Goal: Check status: Check status

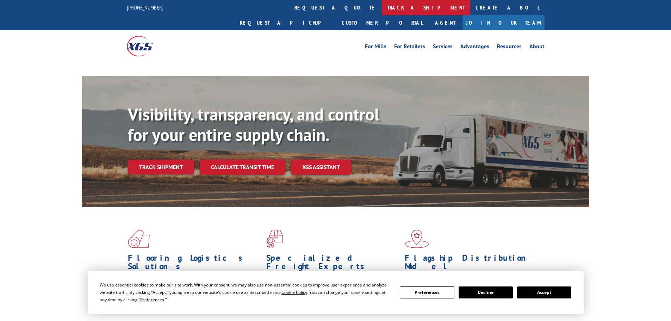
click at [382, 7] on link "track a shipment" at bounding box center [426, 7] width 88 height 15
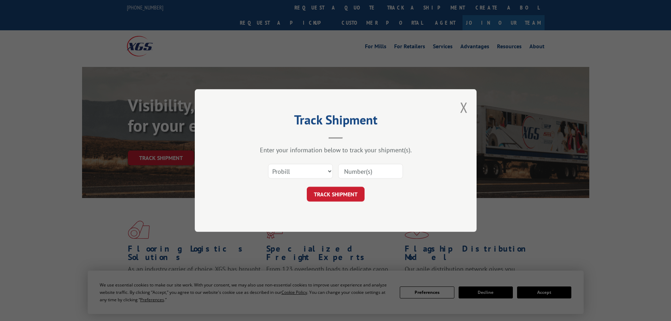
click at [312, 166] on select "Select category... Probill BOL PO" at bounding box center [300, 171] width 65 height 15
select select "bol"
click at [268, 164] on select "Select category... Probill BOL PO" at bounding box center [300, 171] width 65 height 15
click at [350, 167] on input at bounding box center [370, 171] width 65 height 15
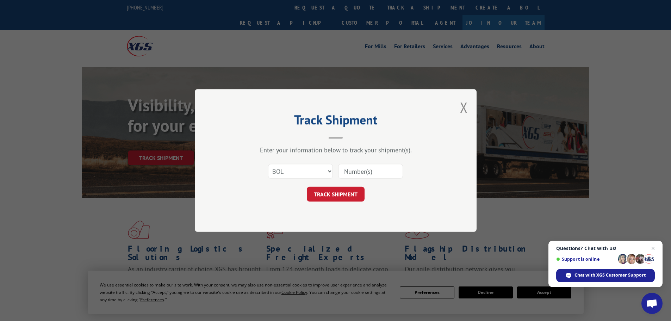
paste input "6024159"
type input "6024159"
click at [342, 194] on button "TRACK SHIPMENT" at bounding box center [336, 194] width 58 height 15
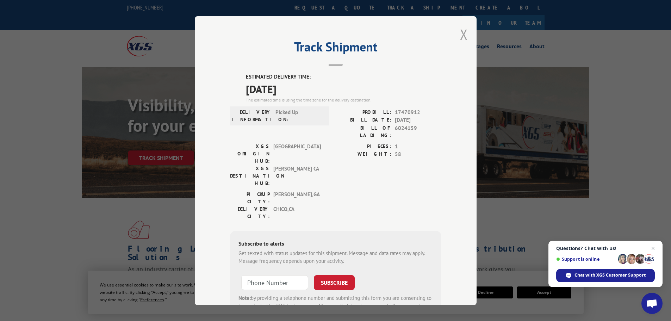
click at [461, 33] on button "Close modal" at bounding box center [464, 34] width 8 height 19
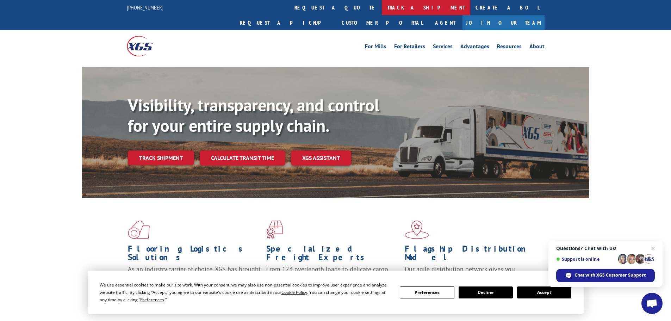
click at [382, 6] on link "track a shipment" at bounding box center [426, 7] width 88 height 15
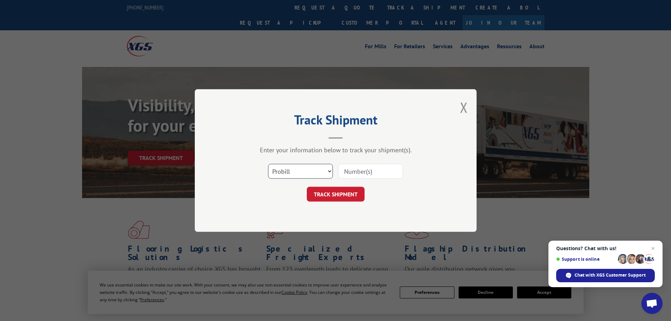
click at [282, 174] on select "Select category... Probill BOL PO" at bounding box center [300, 171] width 65 height 15
select select "bol"
click at [268, 164] on select "Select category... Probill BOL PO" at bounding box center [300, 171] width 65 height 15
click at [346, 173] on input at bounding box center [370, 171] width 65 height 15
paste input "6024159"
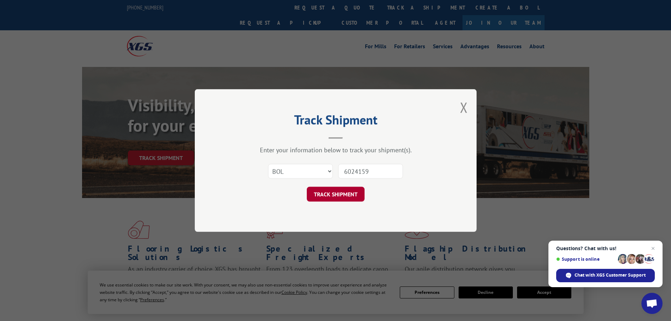
type input "6024159"
click at [349, 191] on button "TRACK SHIPMENT" at bounding box center [336, 194] width 58 height 15
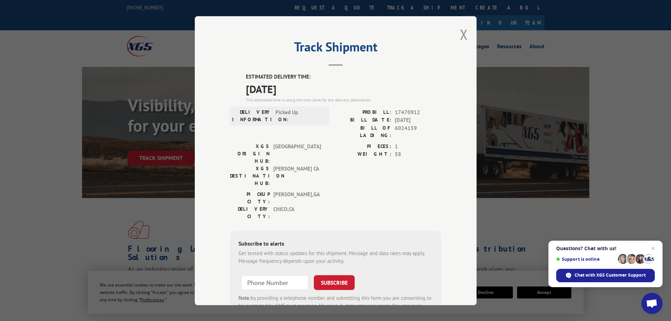
click at [462, 32] on button "Close modal" at bounding box center [464, 34] width 8 height 19
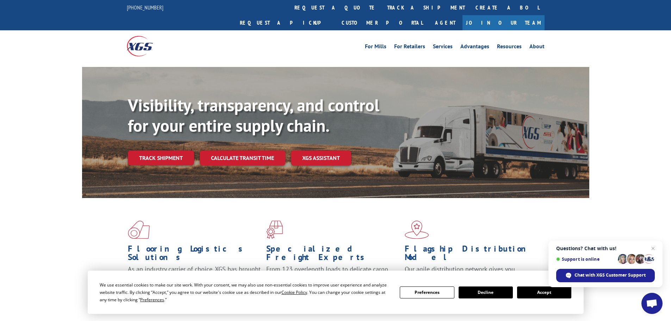
drag, startPoint x: 310, startPoint y: 8, endPoint x: 305, endPoint y: 13, distance: 7.5
click at [382, 8] on link "track a shipment" at bounding box center [426, 7] width 88 height 15
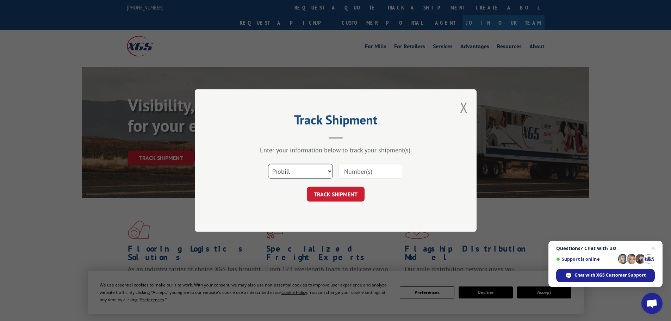
click at [281, 173] on select "Select category... Probill BOL PO" at bounding box center [300, 171] width 65 height 15
select select "bol"
click at [268, 164] on select "Select category... Probill BOL PO" at bounding box center [300, 171] width 65 height 15
click at [344, 170] on input at bounding box center [370, 171] width 65 height 15
paste input "6024159"
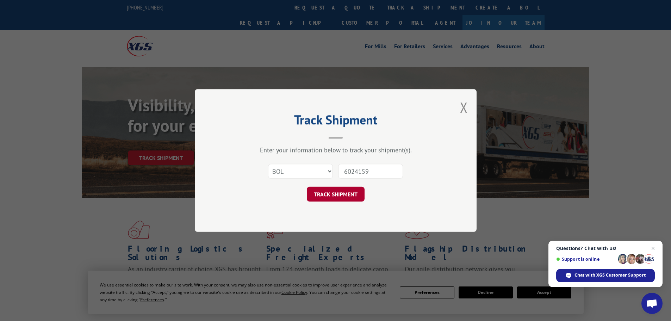
type input "6024159"
click at [345, 192] on button "TRACK SHIPMENT" at bounding box center [336, 194] width 58 height 15
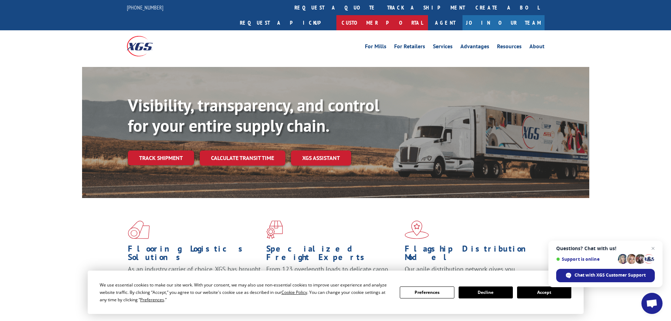
click at [428, 15] on link "Customer Portal" at bounding box center [382, 22] width 92 height 15
